Goal: Information Seeking & Learning: Learn about a topic

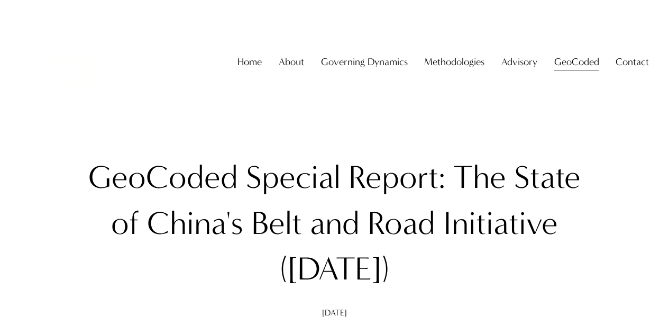
click at [237, 70] on link "Home" at bounding box center [249, 62] width 24 height 20
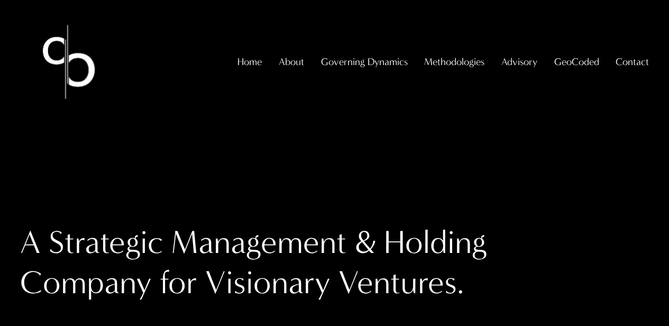
click at [68, 72] on img at bounding box center [68, 61] width 97 height 97
click at [588, 67] on span "GeoCoded" at bounding box center [576, 62] width 45 height 18
click at [0, 0] on span "GeoCoded - Weekly" at bounding box center [0, 0] width 0 height 0
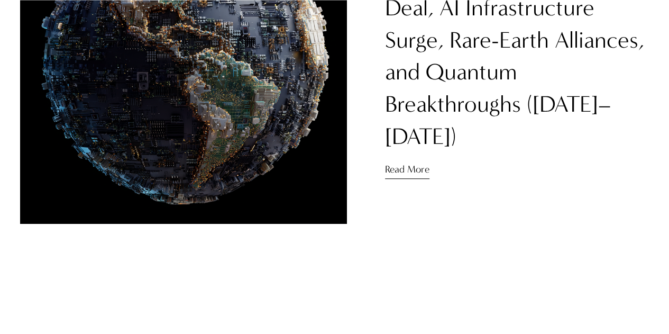
scroll to position [53, 0]
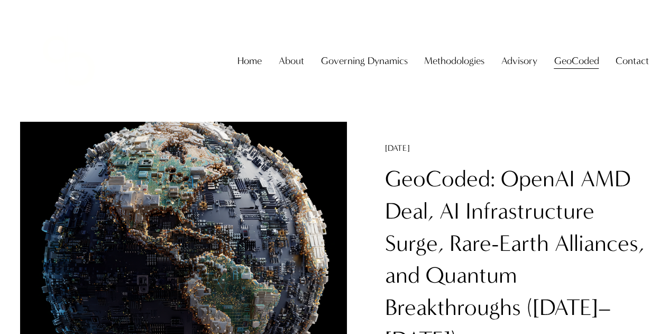
click at [0, 0] on span "GeoCoded Special Reports" at bounding box center [0, 0] width 0 height 0
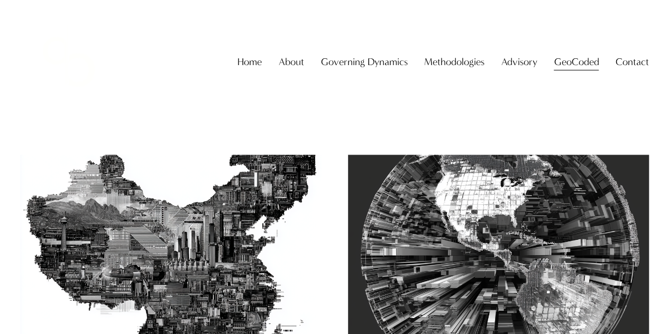
click at [0, 0] on span "GeoCoded - Weekly" at bounding box center [0, 0] width 0 height 0
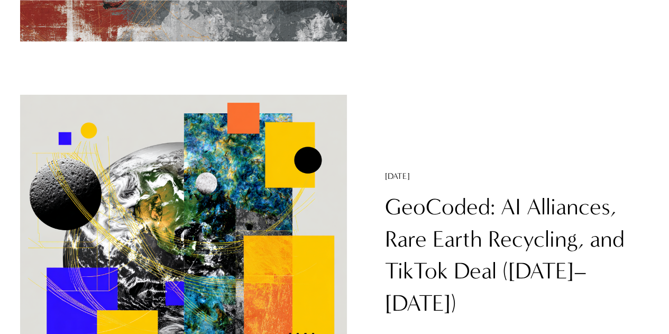
scroll to position [1269, 0]
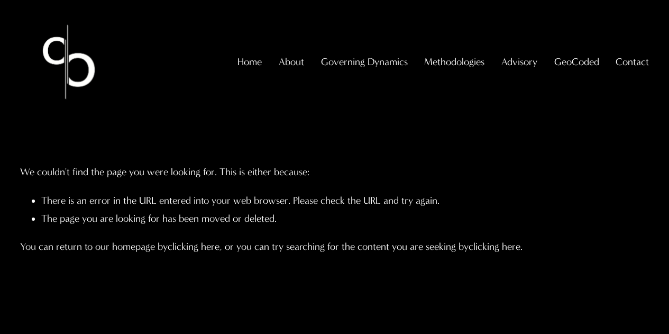
drag, startPoint x: 570, startPoint y: 108, endPoint x: 556, endPoint y: 115, distance: 15.1
click at [0, 0] on span "GeoCoded Special Reports" at bounding box center [0, 0] width 0 height 0
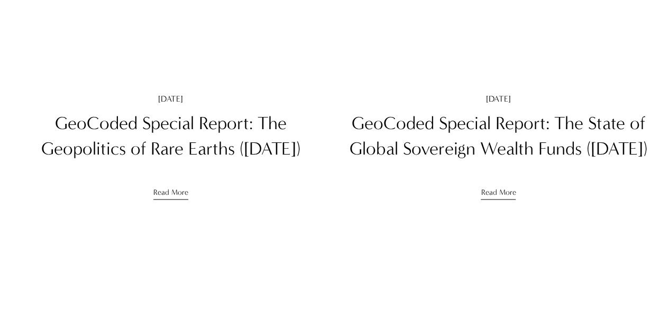
scroll to position [952, 0]
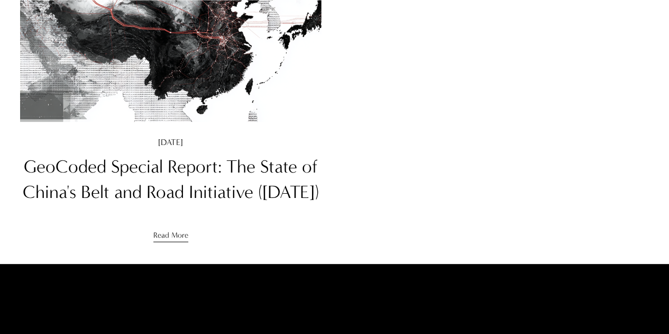
click at [216, 105] on img at bounding box center [171, 21] width 304 height 204
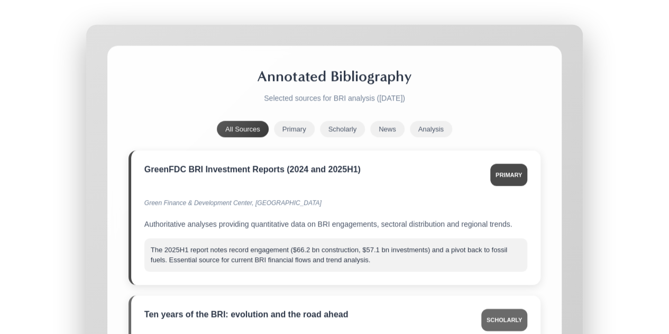
scroll to position [10842, 0]
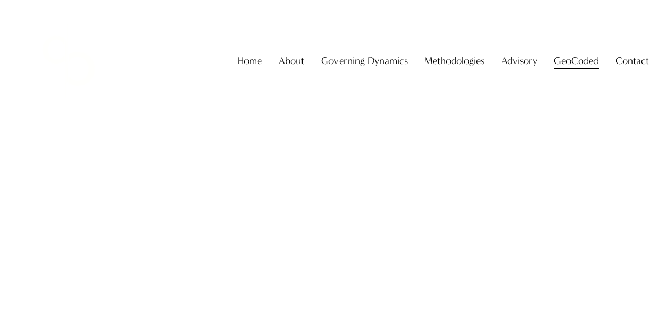
scroll to position [952, 0]
